Goal: Information Seeking & Learning: Learn about a topic

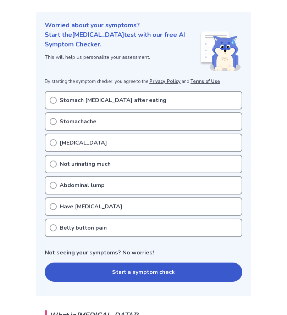
scroll to position [35, 0]
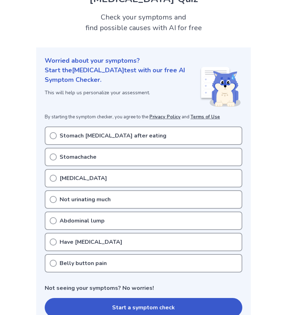
click at [85, 178] on div "[MEDICAL_DATA]" at bounding box center [143, 178] width 197 height 18
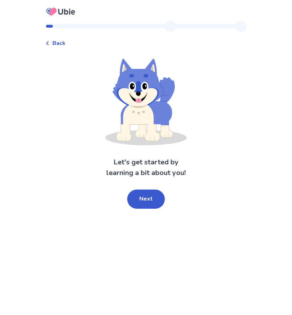
click at [66, 45] on span "Back" at bounding box center [58, 43] width 13 height 9
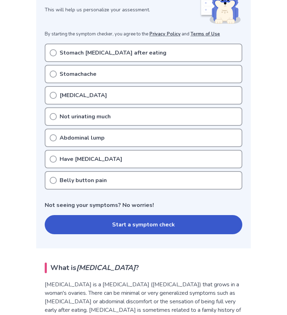
scroll to position [142, 0]
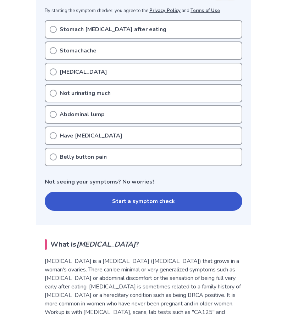
click at [78, 152] on div "Belly button pain" at bounding box center [143, 157] width 197 height 18
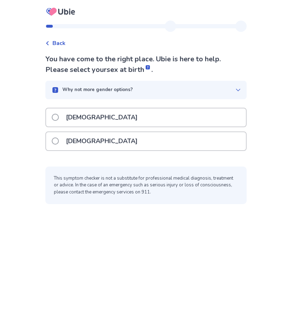
click at [114, 143] on div "[DEMOGRAPHIC_DATA]" at bounding box center [146, 141] width 200 height 18
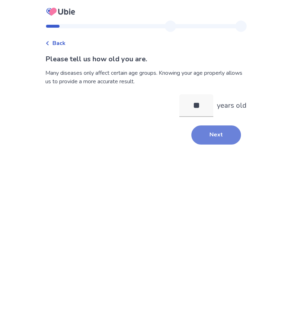
type input "**"
click at [220, 138] on button "Next" at bounding box center [216, 134] width 50 height 19
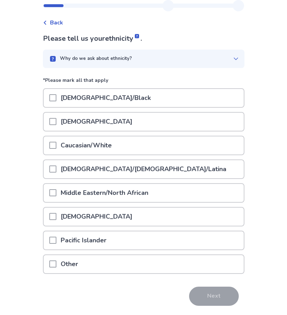
scroll to position [43, 0]
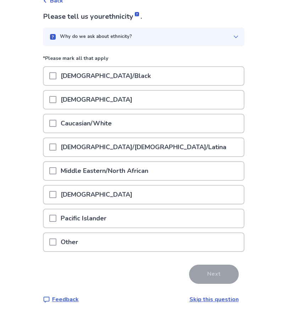
click at [103, 146] on p "Hispanic/Latino/Latina" at bounding box center [143, 147] width 174 height 18
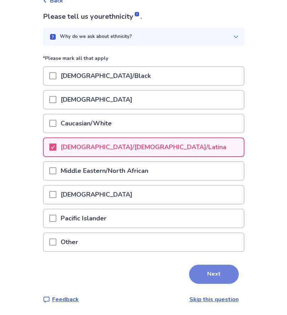
click at [219, 268] on button "Next" at bounding box center [214, 274] width 50 height 19
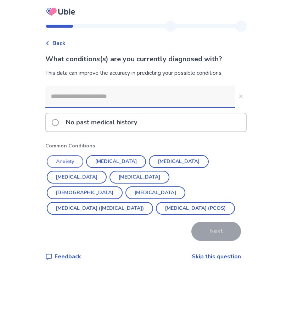
click at [74, 160] on button "Anxiety" at bounding box center [65, 161] width 36 height 13
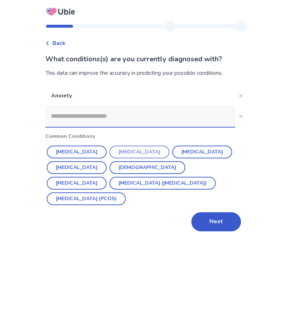
click at [114, 152] on button "Depression" at bounding box center [139, 152] width 60 height 13
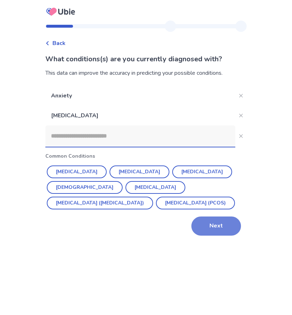
click at [208, 225] on button "Next" at bounding box center [216, 225] width 50 height 19
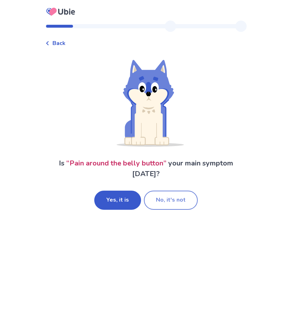
click at [150, 202] on button "No, it's not" at bounding box center [171, 200] width 54 height 19
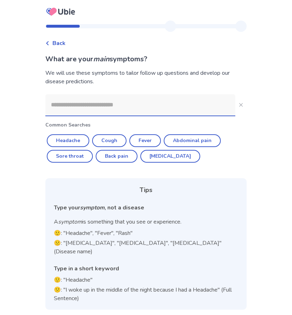
click at [93, 109] on input at bounding box center [140, 104] width 190 height 21
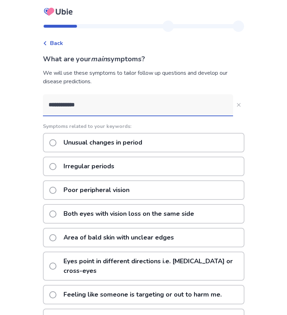
type input "**********"
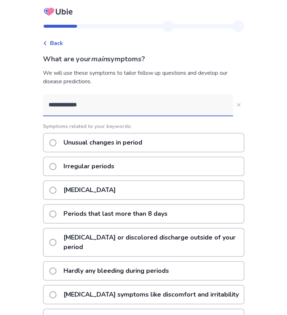
click at [116, 168] on p "Irregular periods" at bounding box center [88, 166] width 59 height 18
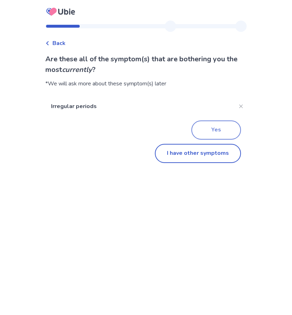
click at [208, 129] on button "Yes" at bounding box center [216, 129] width 50 height 19
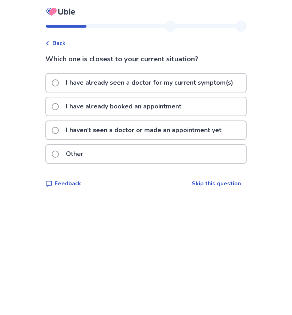
click at [146, 132] on p "I haven't seen a doctor or made an appointment yet" at bounding box center [144, 130] width 164 height 18
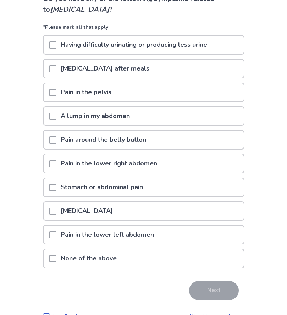
scroll to position [71, 0]
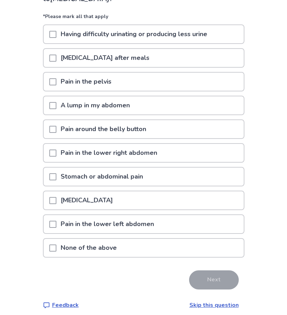
click at [56, 129] on span at bounding box center [52, 129] width 7 height 7
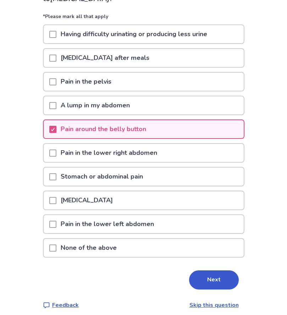
click at [56, 148] on div at bounding box center [52, 153] width 7 height 18
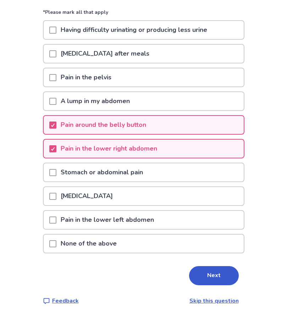
scroll to position [77, 0]
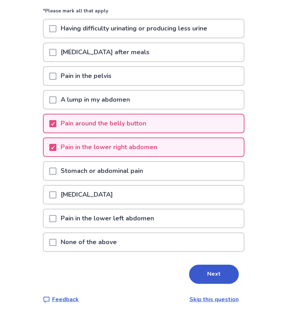
click at [56, 173] on span at bounding box center [52, 171] width 7 height 7
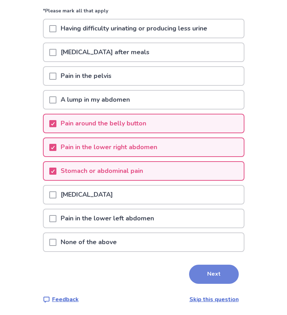
click at [205, 275] on button "Next" at bounding box center [214, 274] width 50 height 19
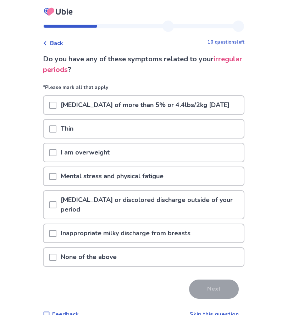
click at [53, 162] on div "I am overweight" at bounding box center [144, 152] width 200 height 18
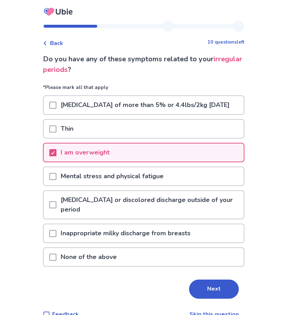
click at [56, 180] on span at bounding box center [52, 176] width 7 height 7
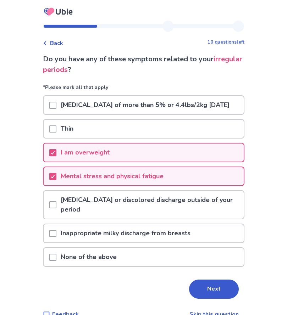
scroll to position [24, 0]
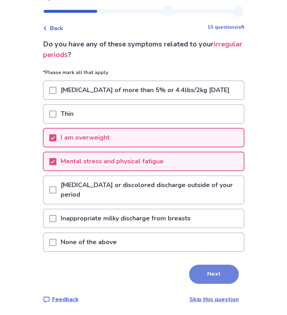
click at [199, 273] on button "Next" at bounding box center [214, 274] width 50 height 19
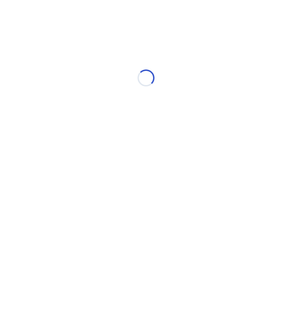
select select "*"
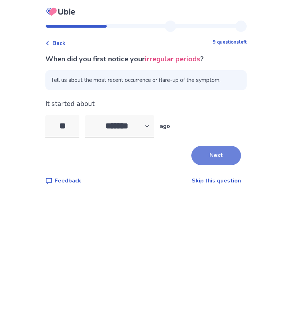
type input "**"
click at [204, 153] on button "Next" at bounding box center [216, 155] width 50 height 19
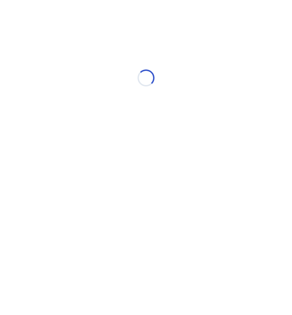
select select "*"
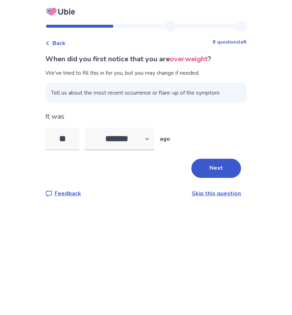
drag, startPoint x: 73, startPoint y: 138, endPoint x: 53, endPoint y: 137, distance: 19.1
click at [53, 137] on input "**" at bounding box center [62, 139] width 34 height 23
click at [230, 192] on link "Skip this question" at bounding box center [216, 194] width 49 height 8
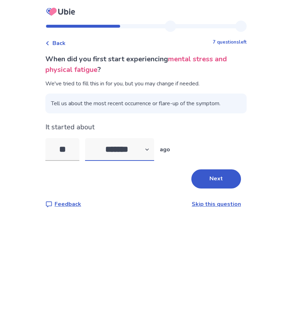
click at [112, 150] on select "******* ****** ******* ******** *******" at bounding box center [119, 149] width 69 height 23
select select "*"
click at [89, 138] on select "******* ****** ******* ******** *******" at bounding box center [119, 149] width 69 height 23
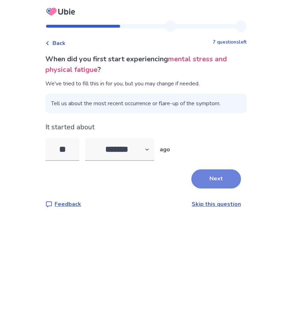
click at [221, 180] on button "Next" at bounding box center [216, 178] width 50 height 19
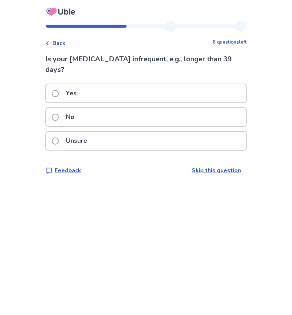
click at [89, 122] on div "No" at bounding box center [146, 117] width 200 height 18
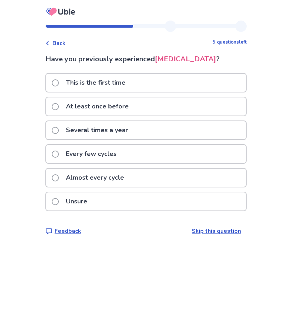
click at [128, 137] on p "Several times a year" at bounding box center [97, 130] width 71 height 18
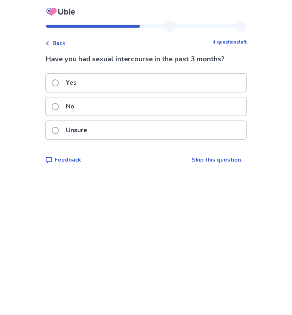
click at [99, 107] on div "No" at bounding box center [146, 106] width 200 height 18
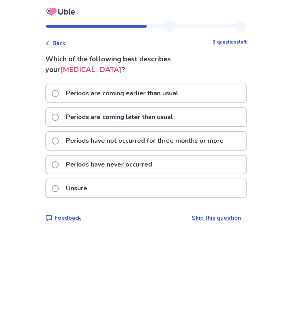
click at [135, 120] on p "Periods are coming later than usual" at bounding box center [120, 117] width 116 height 18
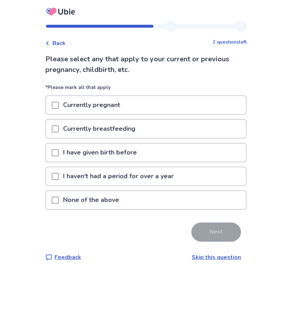
click at [110, 200] on p "None of the above" at bounding box center [91, 200] width 64 height 18
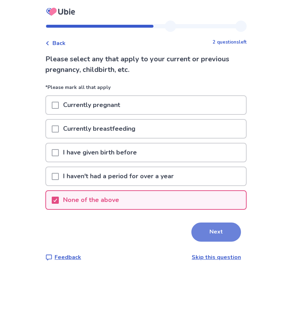
click at [217, 236] on button "Next" at bounding box center [216, 231] width 50 height 19
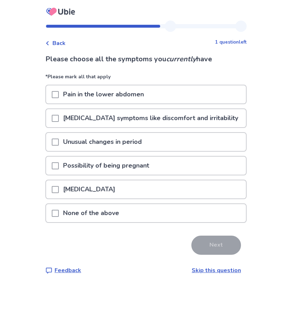
click at [121, 214] on p "None of the above" at bounding box center [91, 213] width 64 height 18
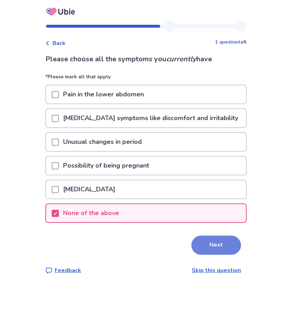
click at [215, 247] on button "Next" at bounding box center [216, 245] width 50 height 19
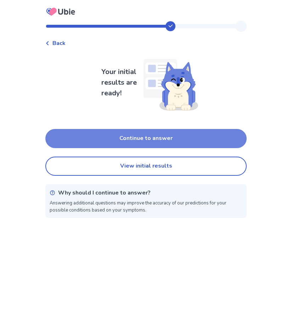
click at [179, 136] on button "Continue to answer" at bounding box center [145, 138] width 201 height 19
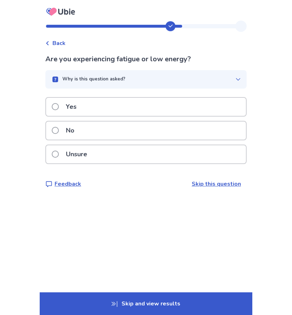
click at [119, 109] on div "Yes" at bounding box center [146, 107] width 200 height 18
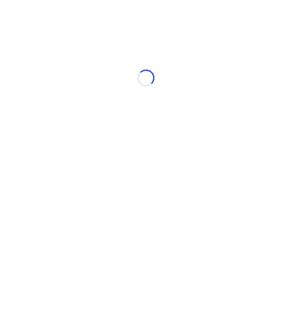
select select "*"
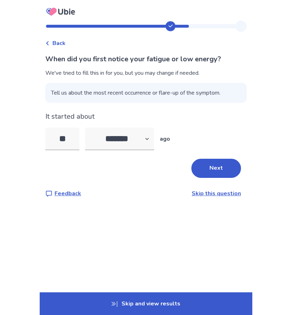
click at [215, 192] on link "Skip this question" at bounding box center [216, 194] width 49 height 8
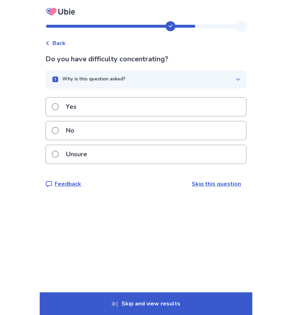
click at [112, 105] on div "Yes" at bounding box center [146, 107] width 200 height 18
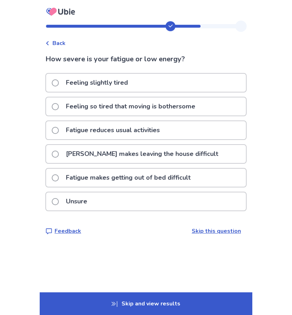
click at [147, 81] on div "Feeling slightly tired" at bounding box center [146, 83] width 200 height 18
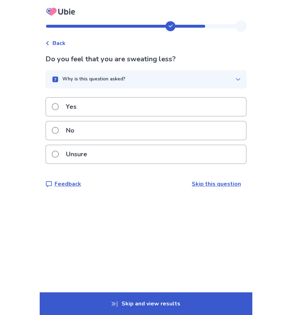
click at [129, 129] on div "No" at bounding box center [146, 131] width 200 height 18
click at [98, 106] on div "Yes" at bounding box center [146, 107] width 200 height 18
click at [105, 106] on div "Yes" at bounding box center [146, 107] width 200 height 18
click at [106, 103] on div "Yes" at bounding box center [146, 107] width 200 height 18
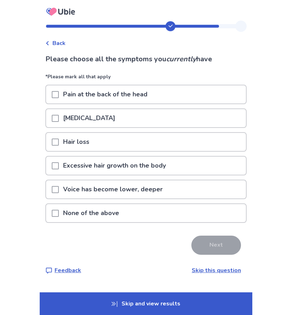
click at [111, 213] on p "None of the above" at bounding box center [91, 213] width 64 height 18
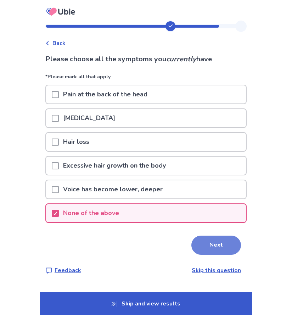
click at [201, 237] on button "Next" at bounding box center [216, 245] width 50 height 19
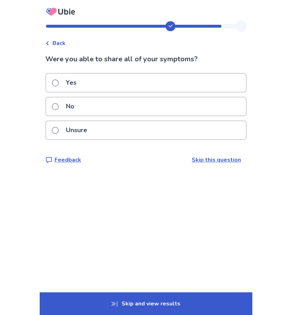
click at [92, 86] on div "Yes" at bounding box center [146, 83] width 200 height 18
